Goal: Task Accomplishment & Management: Use online tool/utility

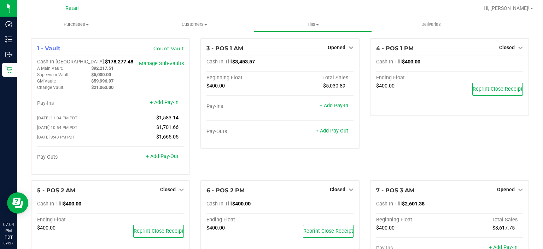
scroll to position [171, 0]
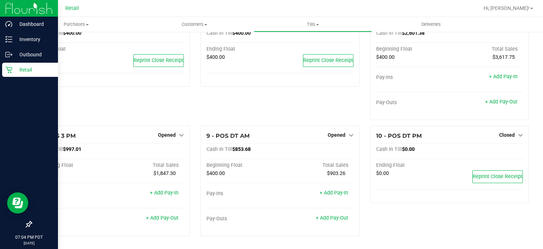
click at [8, 75] on div "Retail" at bounding box center [30, 70] width 56 height 14
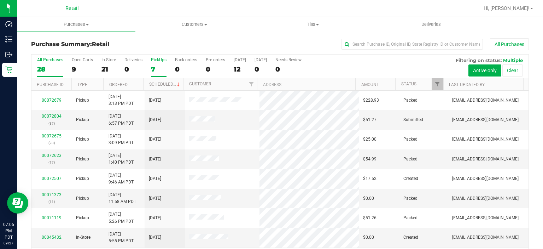
click at [157, 63] on label "PickUps 7" at bounding box center [159, 66] width 16 height 19
click at [0, 0] on input "PickUps 7" at bounding box center [0, 0] width 0 height 0
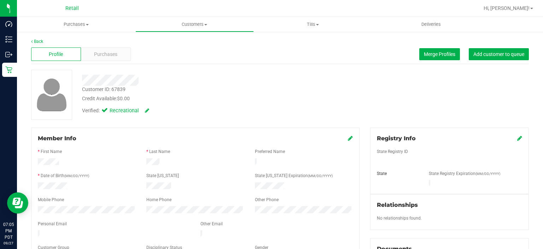
click at [110, 54] on span "Purchases" at bounding box center [105, 54] width 23 height 7
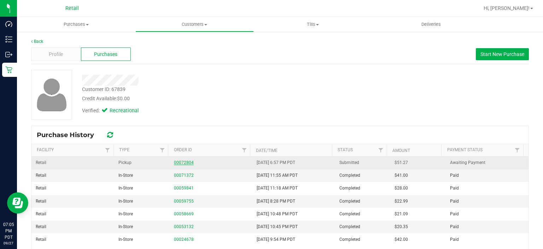
click at [176, 161] on link "00072804" at bounding box center [184, 162] width 20 height 5
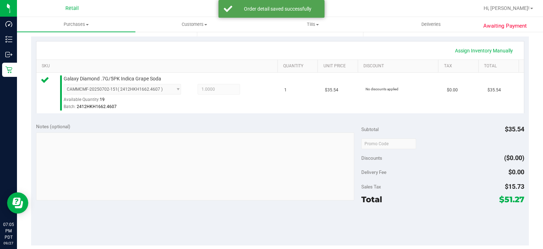
scroll to position [191, 0]
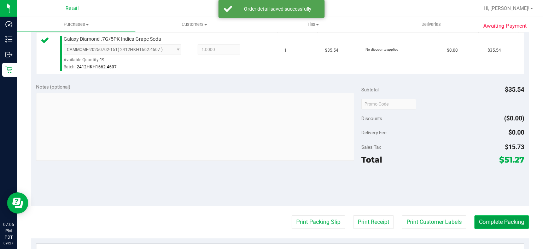
click at [497, 217] on button "Complete Packing" at bounding box center [502, 221] width 54 height 13
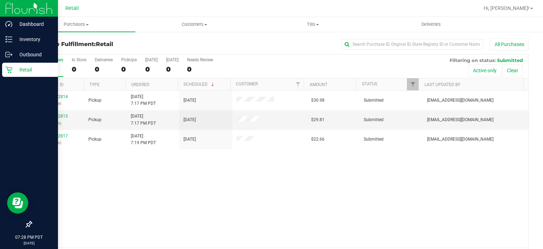
click at [16, 75] on div "Retail" at bounding box center [30, 70] width 56 height 14
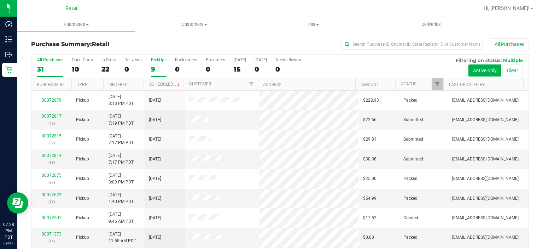
click at [158, 65] on div "9" at bounding box center [159, 69] width 16 height 8
click at [0, 0] on input "PickUps 9" at bounding box center [0, 0] width 0 height 0
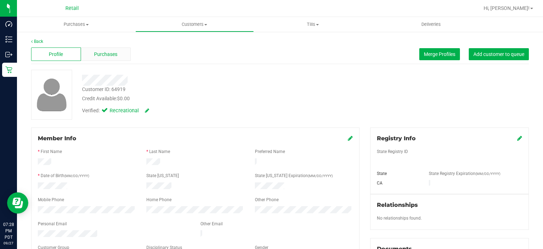
click at [105, 53] on span "Purchases" at bounding box center [105, 54] width 23 height 7
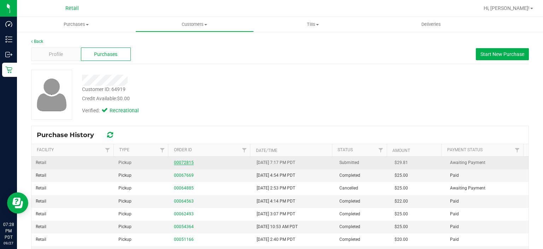
click at [180, 163] on link "00072815" at bounding box center [184, 162] width 20 height 5
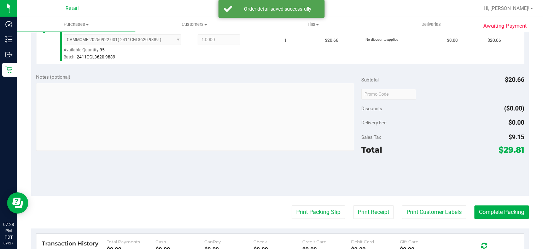
scroll to position [219, 0]
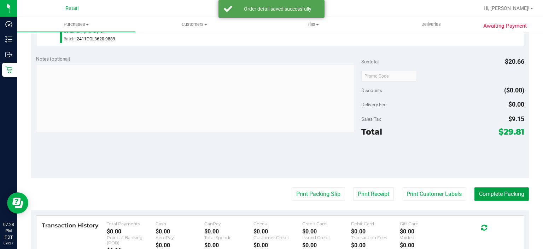
click at [522, 188] on button "Complete Packing" at bounding box center [502, 193] width 54 height 13
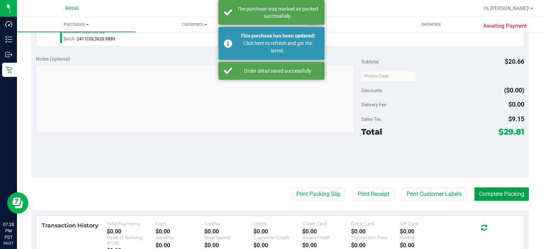
click at [505, 192] on button "Complete Packing" at bounding box center [502, 193] width 54 height 13
